Goal: Information Seeking & Learning: Learn about a topic

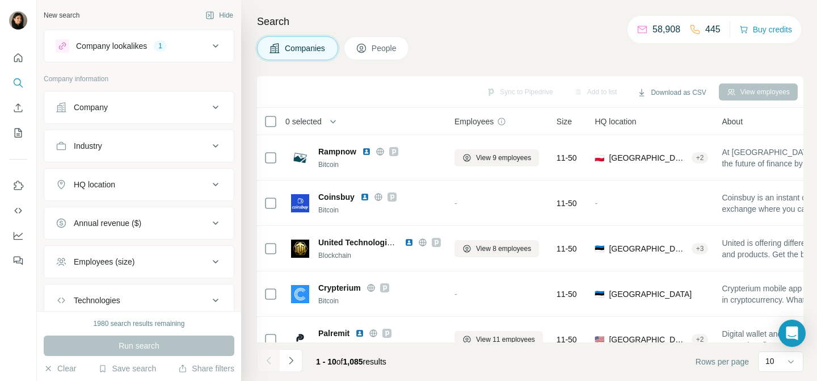
click at [154, 258] on div "Employees (size)" at bounding box center [132, 261] width 153 height 11
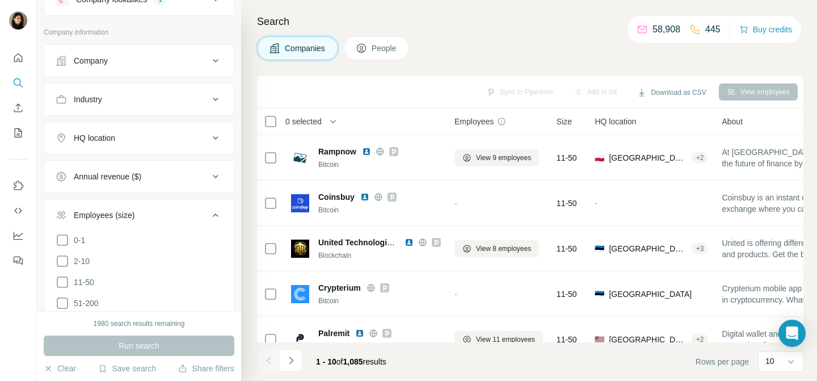
scroll to position [81, 0]
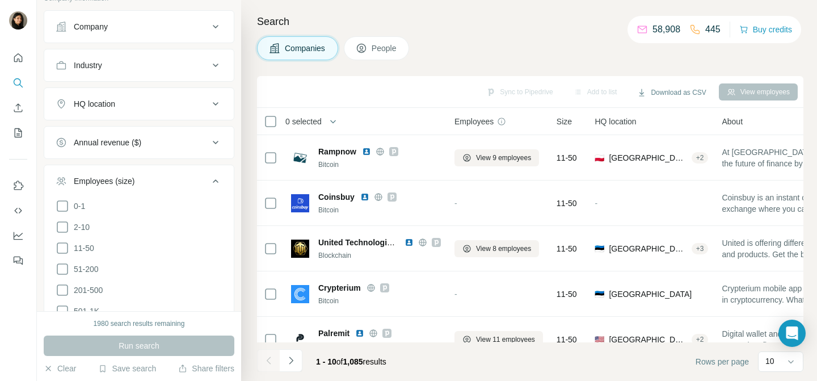
click at [106, 269] on li "51-200" at bounding box center [139, 269] width 167 height 14
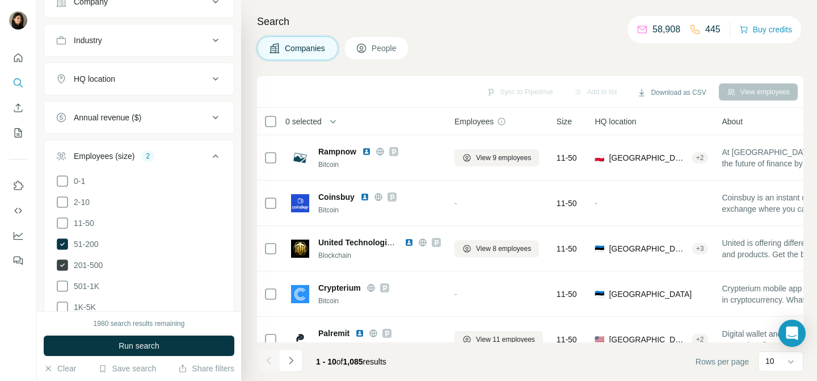
scroll to position [115, 0]
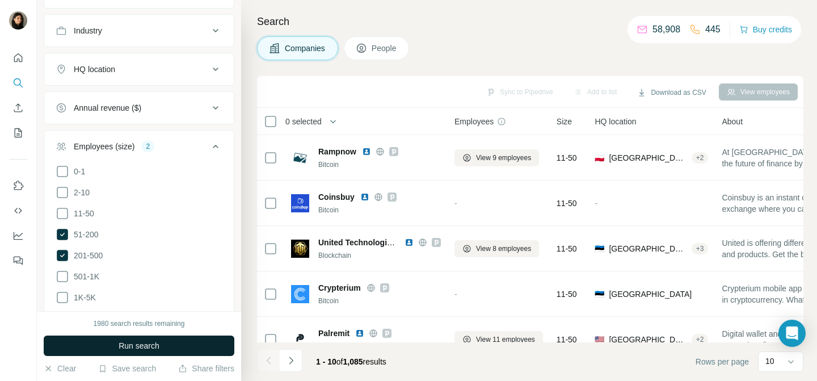
click at [101, 348] on button "Run search" at bounding box center [139, 345] width 191 height 20
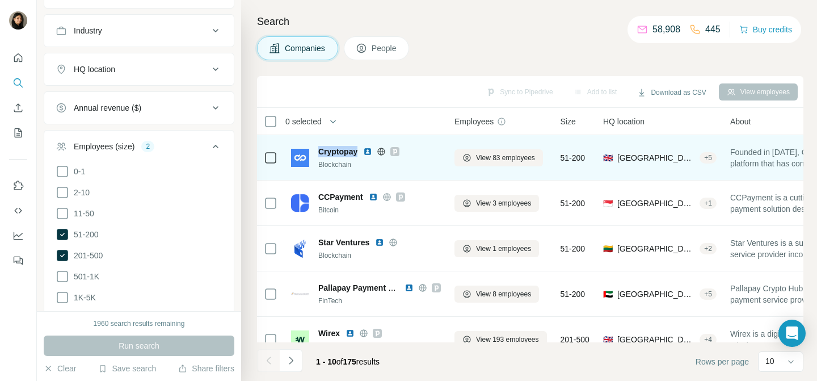
click at [328, 151] on span "Cryptopay" at bounding box center [337, 151] width 39 height 11
click at [290, 162] on td "Cryptopay Blockchain" at bounding box center [365, 157] width 163 height 45
click at [302, 162] on img at bounding box center [300, 158] width 18 height 18
click at [368, 150] on img at bounding box center [367, 151] width 9 height 9
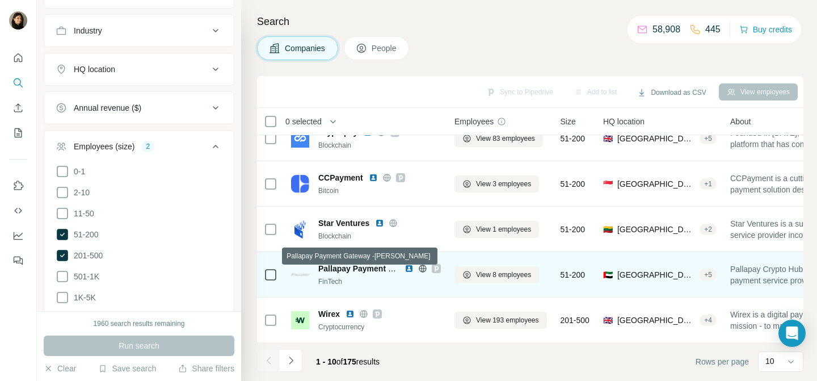
scroll to position [21, 0]
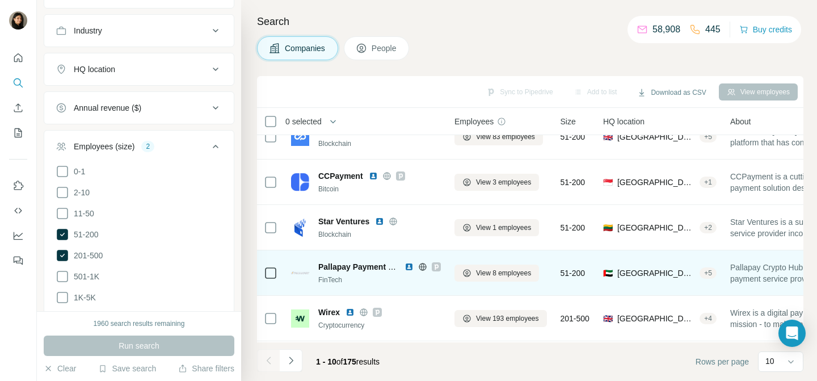
click at [408, 263] on img at bounding box center [409, 266] width 9 height 9
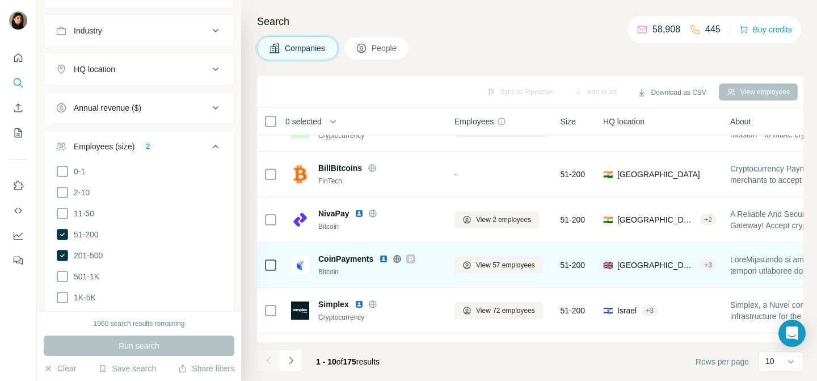
scroll to position [247, 0]
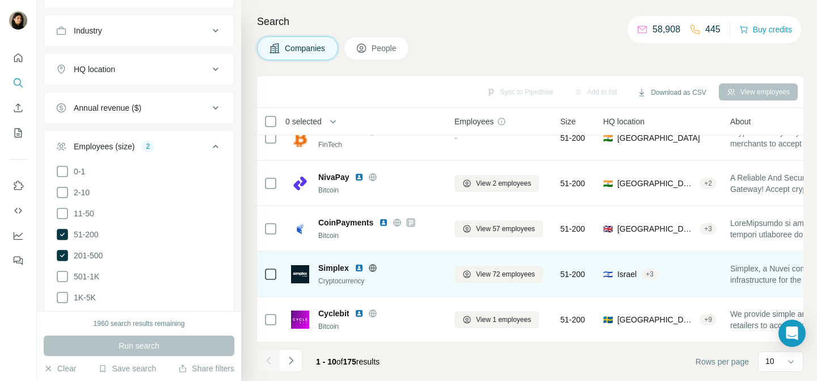
click at [357, 266] on img at bounding box center [359, 267] width 9 height 9
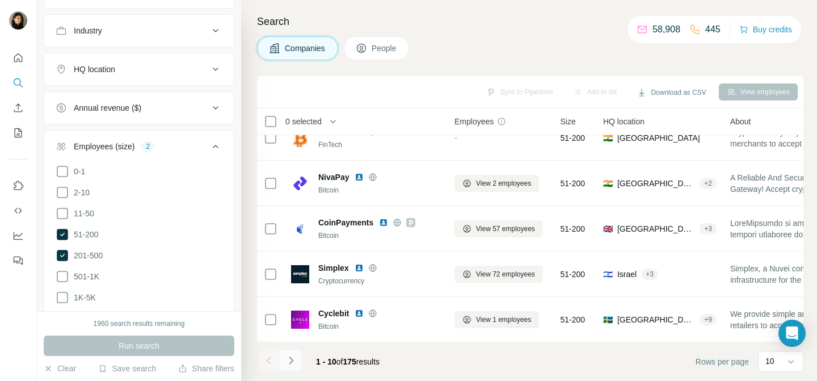
click at [285, 369] on button "Navigate to next page" at bounding box center [291, 360] width 23 height 23
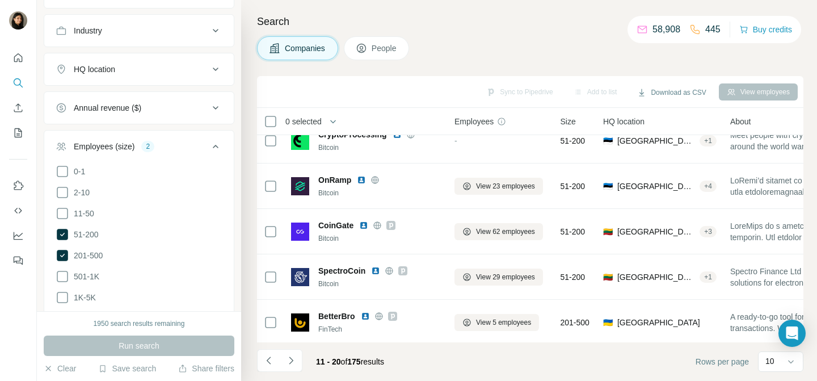
scroll to position [0, 0]
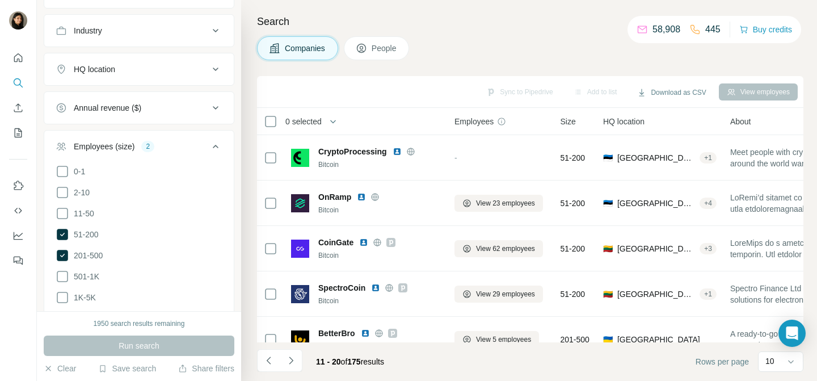
click at [148, 347] on div "Run search" at bounding box center [139, 345] width 191 height 20
click at [96, 346] on div "Run search" at bounding box center [139, 345] width 191 height 20
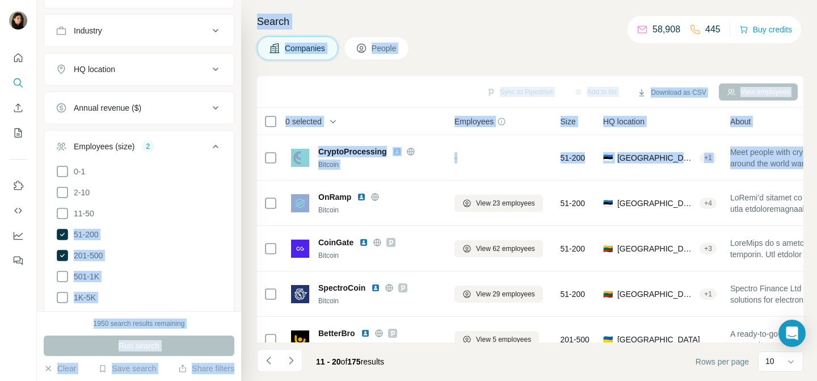
drag, startPoint x: 64, startPoint y: 232, endPoint x: 245, endPoint y: 192, distance: 185.4
click at [247, 192] on div "New search Hide Company lookalikes 1 Company information Company Industry HQ lo…" at bounding box center [427, 190] width 780 height 381
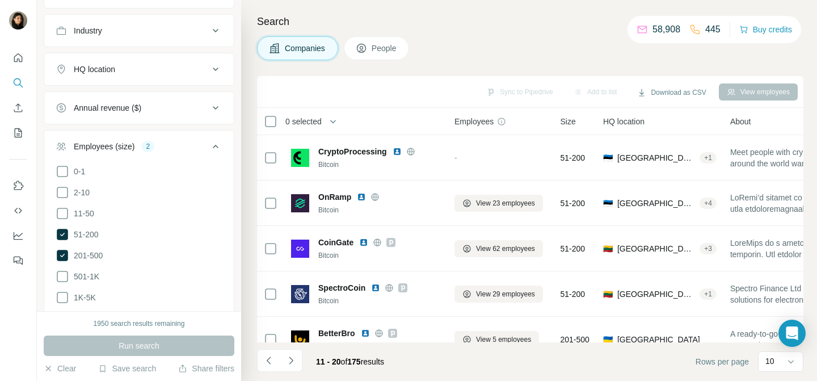
click at [247, 220] on div "Search Companies People Sync to Pipedrive Add to list Download as CSV View empl…" at bounding box center [529, 190] width 576 height 381
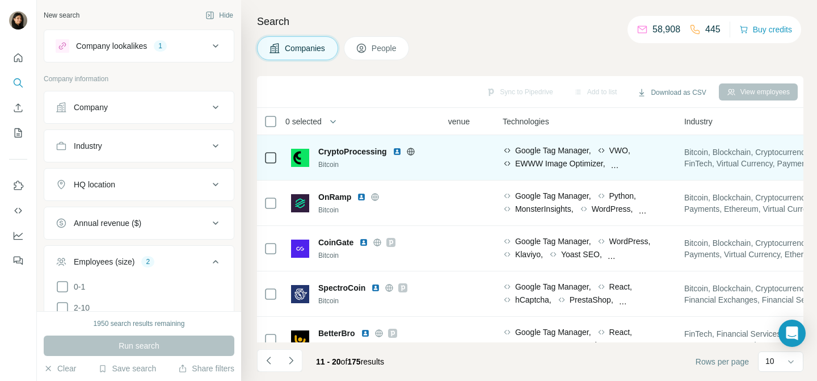
scroll to position [0, 584]
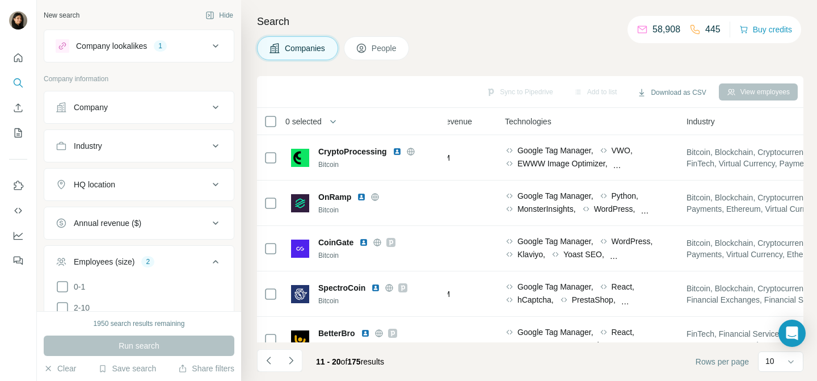
click at [220, 150] on icon at bounding box center [216, 146] width 14 height 14
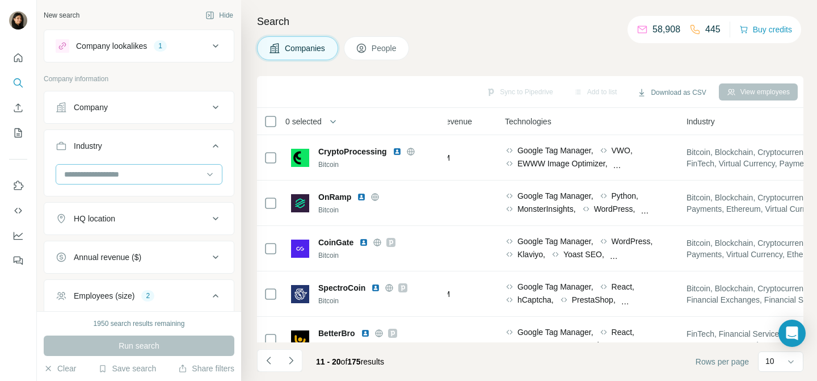
click at [174, 168] on input at bounding box center [133, 174] width 140 height 12
type input "*"
click at [315, 91] on div "Sync to Pipedrive Add to list Download as CSV View employees" at bounding box center [530, 92] width 535 height 20
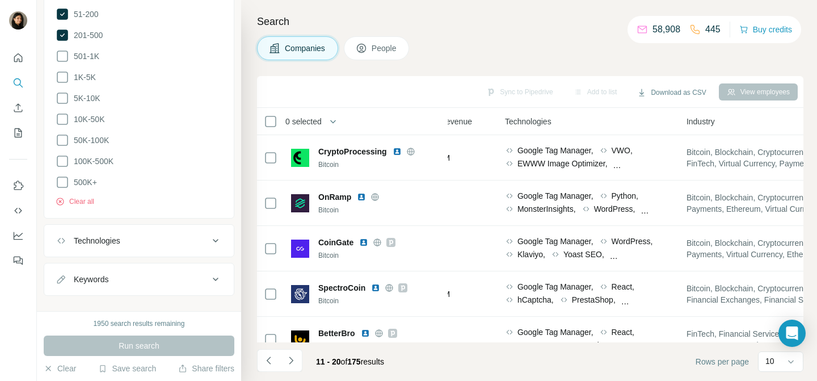
scroll to position [373, 0]
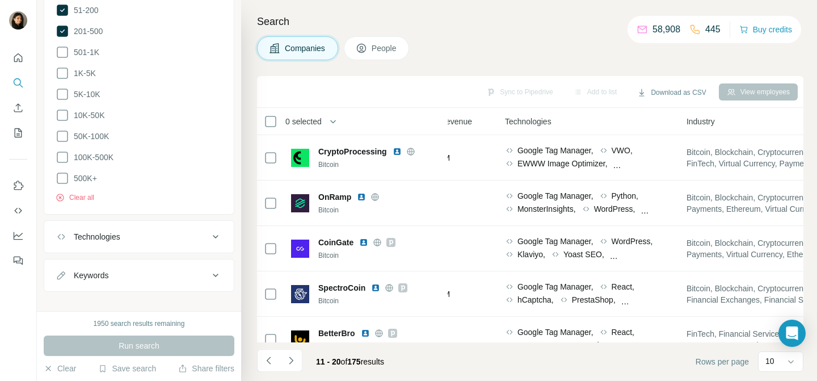
click at [181, 269] on div "Keywords" at bounding box center [132, 274] width 153 height 11
click at [149, 304] on input "text" at bounding box center [128, 303] width 144 height 20
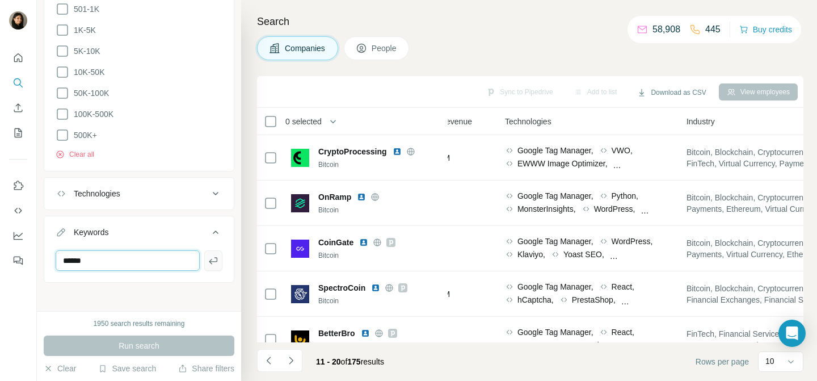
type input "******"
click at [212, 260] on icon "button" at bounding box center [213, 260] width 11 height 11
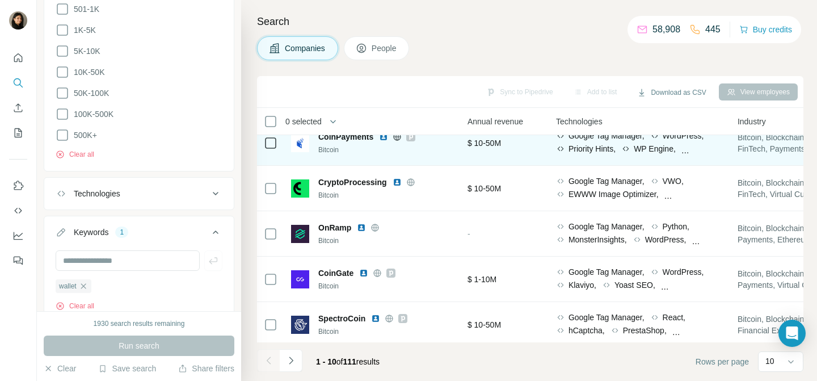
scroll to position [247, 533]
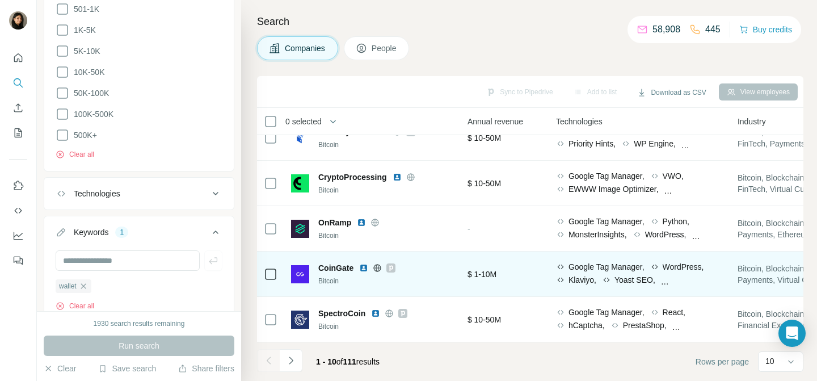
click at [365, 264] on img at bounding box center [363, 267] width 9 height 9
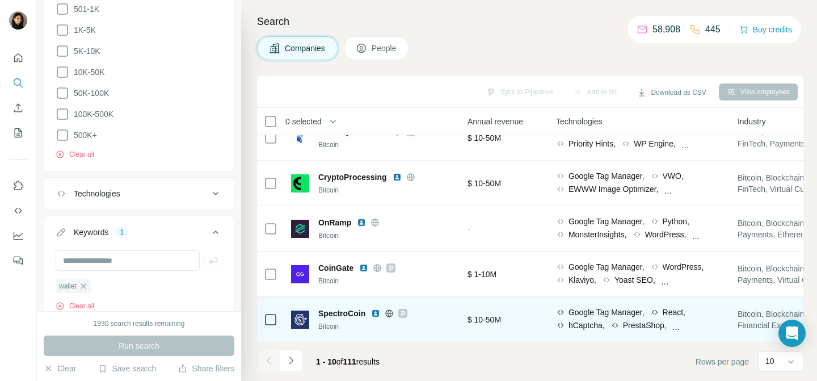
click at [340, 317] on span "SpectroCoin" at bounding box center [341, 312] width 47 height 11
click at [375, 314] on img at bounding box center [375, 313] width 9 height 9
